Goal: Task Accomplishment & Management: Manage account settings

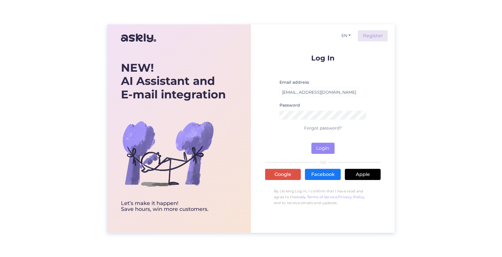
type input "[EMAIL_ADDRESS][DOMAIN_NAME]"
click at [323, 147] on button "Login" at bounding box center [322, 148] width 23 height 11
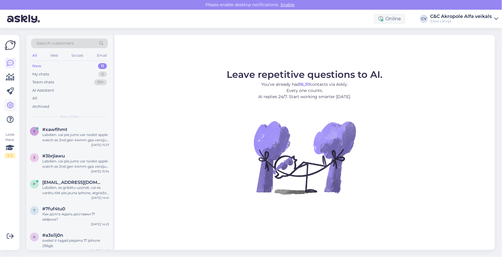
click at [8, 108] on icon at bounding box center [10, 105] width 7 height 7
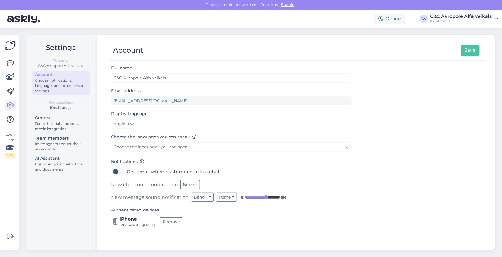
click at [221, 146] on link "Choose the languages you can speak" at bounding box center [231, 146] width 240 height 9
click at [130, 251] on div "Settings Personal C&C Akropole Alfa veikals Account Choose notifications, langu…" at bounding box center [262, 142] width 479 height 229
click at [187, 181] on button "None" at bounding box center [190, 184] width 20 height 9
click at [181, 123] on link "Bling 1" at bounding box center [181, 125] width 37 height 9
click at [196, 183] on button "Bling 1" at bounding box center [191, 184] width 23 height 9
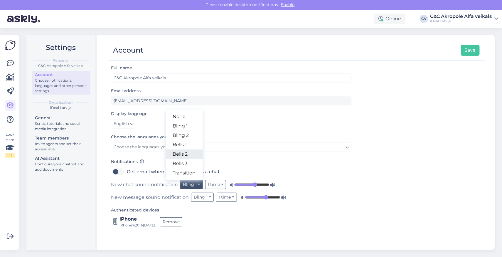
click at [189, 151] on link "Bells 2" at bounding box center [184, 153] width 37 height 9
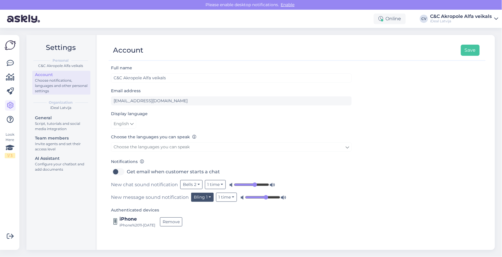
click at [208, 198] on button "Bling 1" at bounding box center [202, 196] width 23 height 9
click at [197, 162] on link "Bells 2" at bounding box center [195, 166] width 37 height 9
click at [471, 48] on button "Save" at bounding box center [469, 50] width 19 height 11
click at [10, 62] on icon at bounding box center [10, 63] width 7 height 7
